Goal: Task Accomplishment & Management: Manage account settings

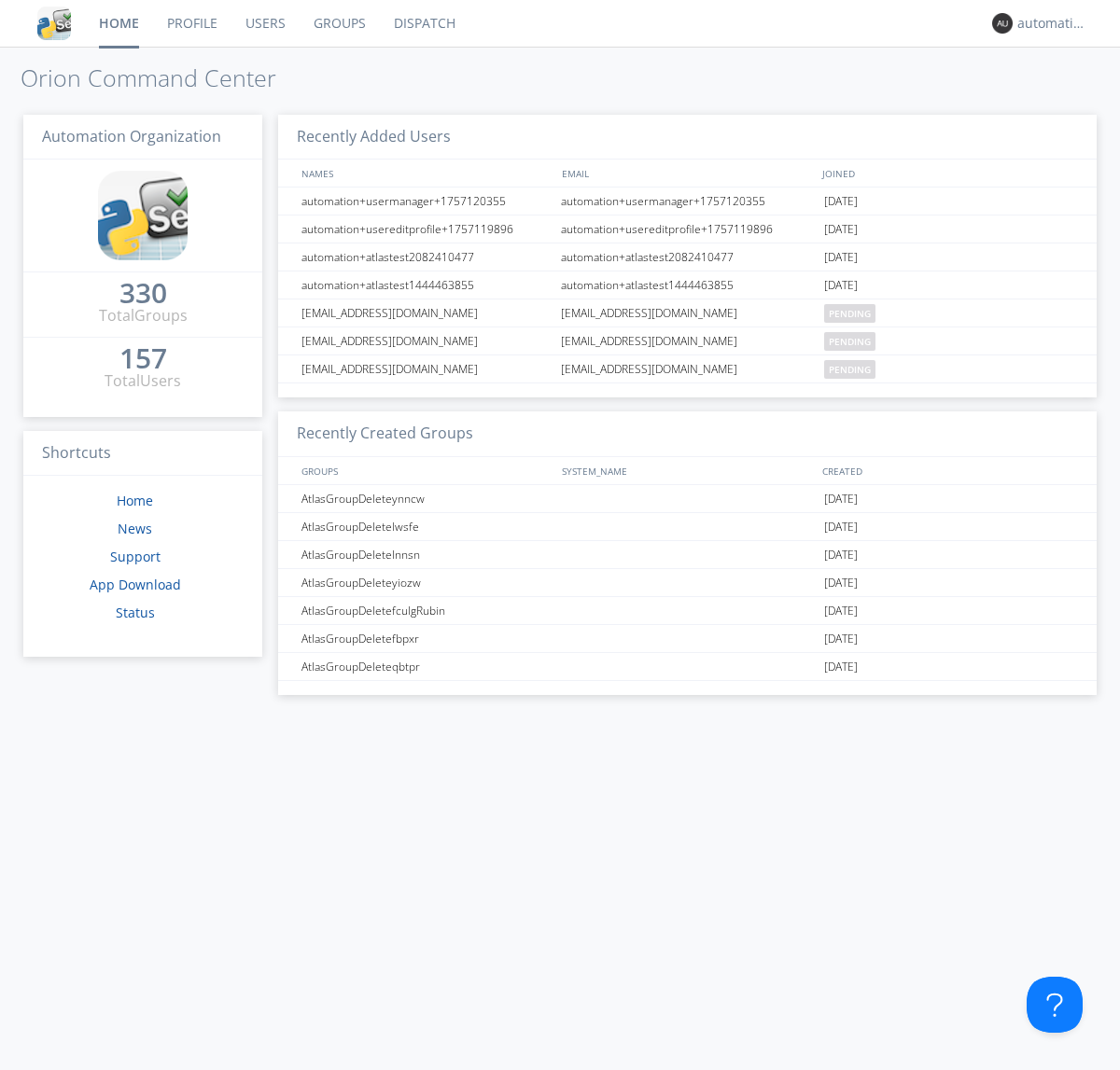
click at [423, 23] on link "Dispatch" at bounding box center [425, 23] width 90 height 47
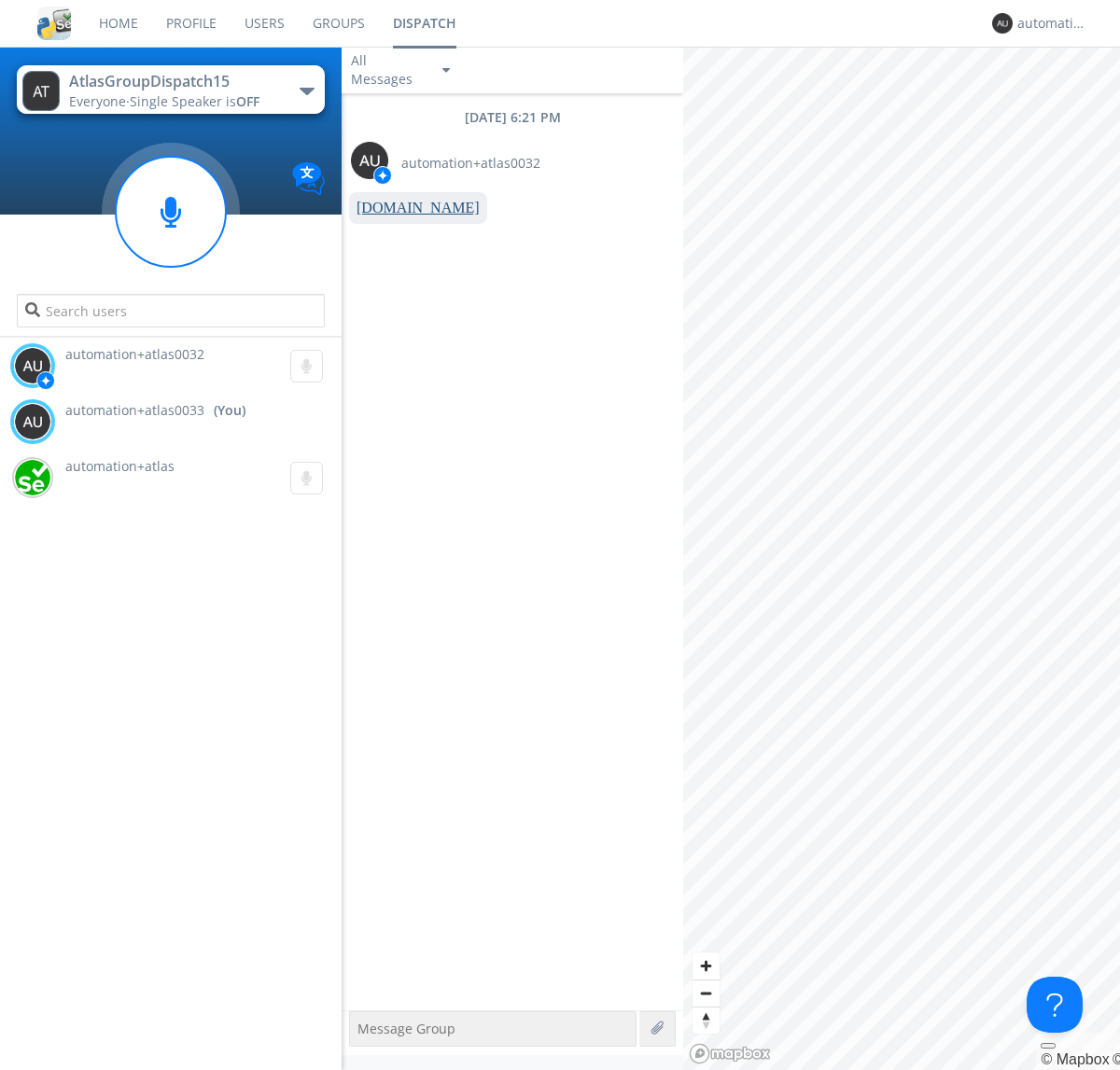
click at [409, 208] on link "[DOMAIN_NAME]" at bounding box center [418, 207] width 123 height 16
type textarea "[URL][DOMAIN_NAME]"
click at [1047, 23] on div "automation+atlas0033" at bounding box center [1053, 22] width 70 height 18
click at [1062, 98] on div "Log Out" at bounding box center [1062, 98] width 96 height 33
